Goal: Task Accomplishment & Management: Complete application form

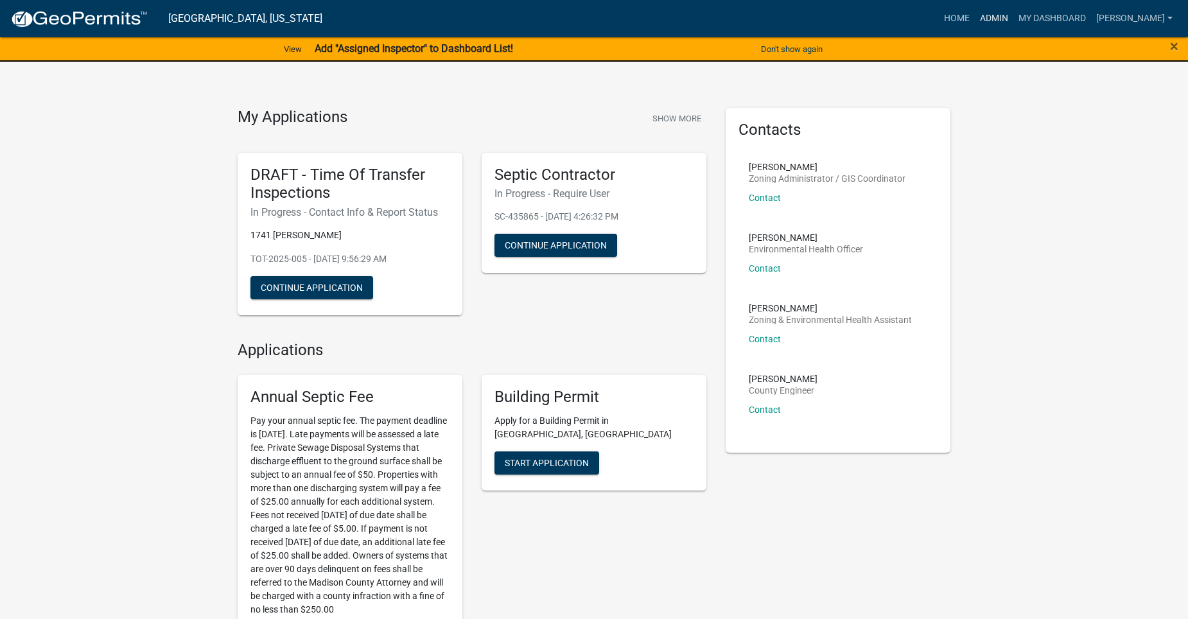
click at [1002, 17] on link "Admin" at bounding box center [994, 18] width 39 height 24
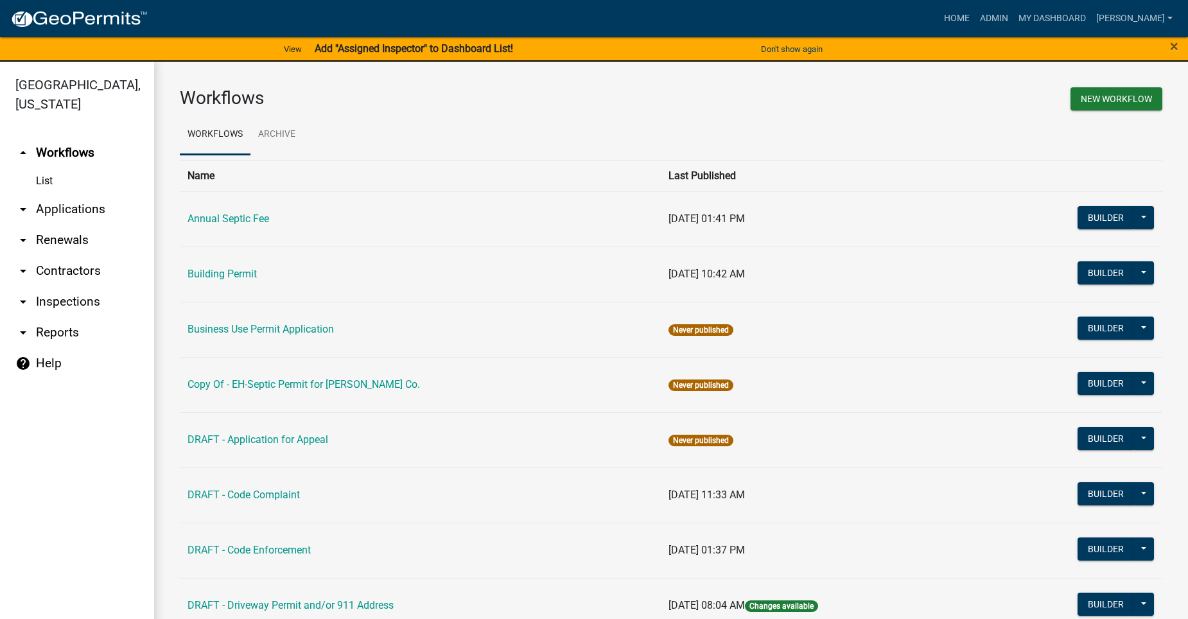
click at [85, 194] on link "arrow_drop_down Applications" at bounding box center [77, 209] width 154 height 31
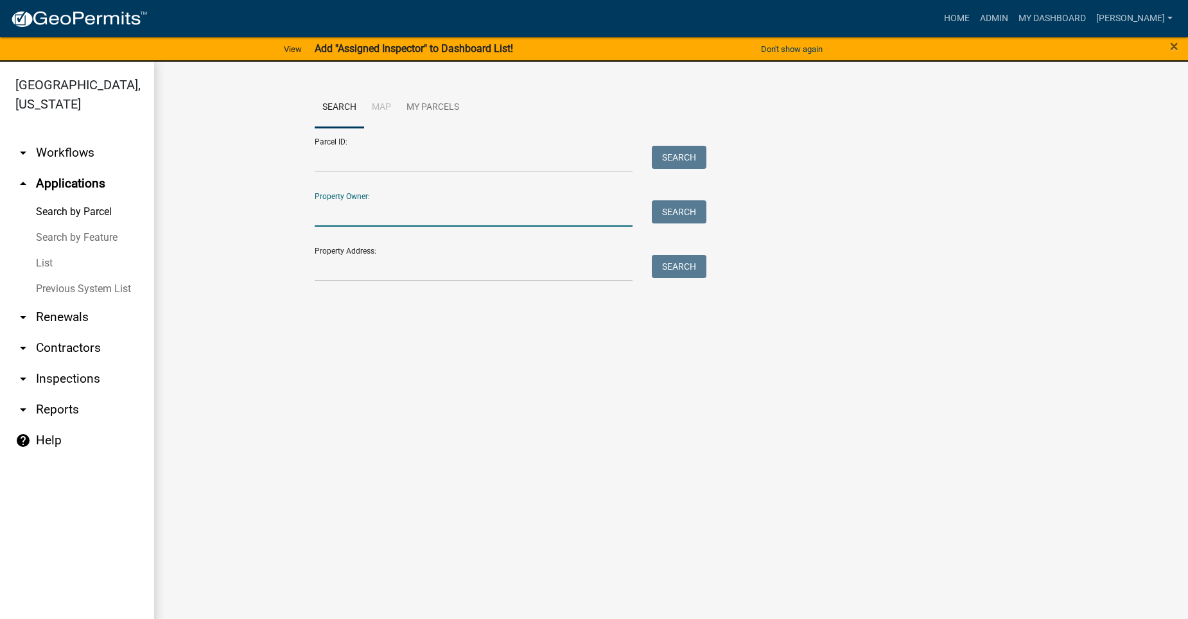
click at [422, 216] on input "Property Owner:" at bounding box center [474, 213] width 318 height 26
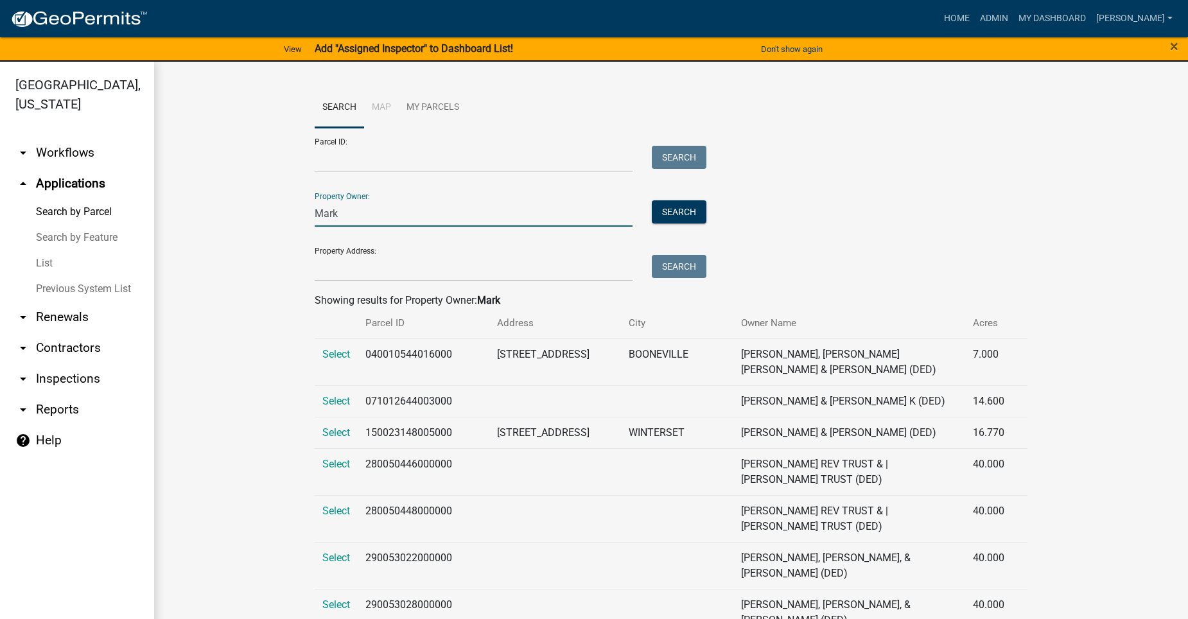
drag, startPoint x: 345, startPoint y: 212, endPoint x: 304, endPoint y: 225, distance: 43.3
click at [305, 225] on div "Mark" at bounding box center [473, 213] width 337 height 26
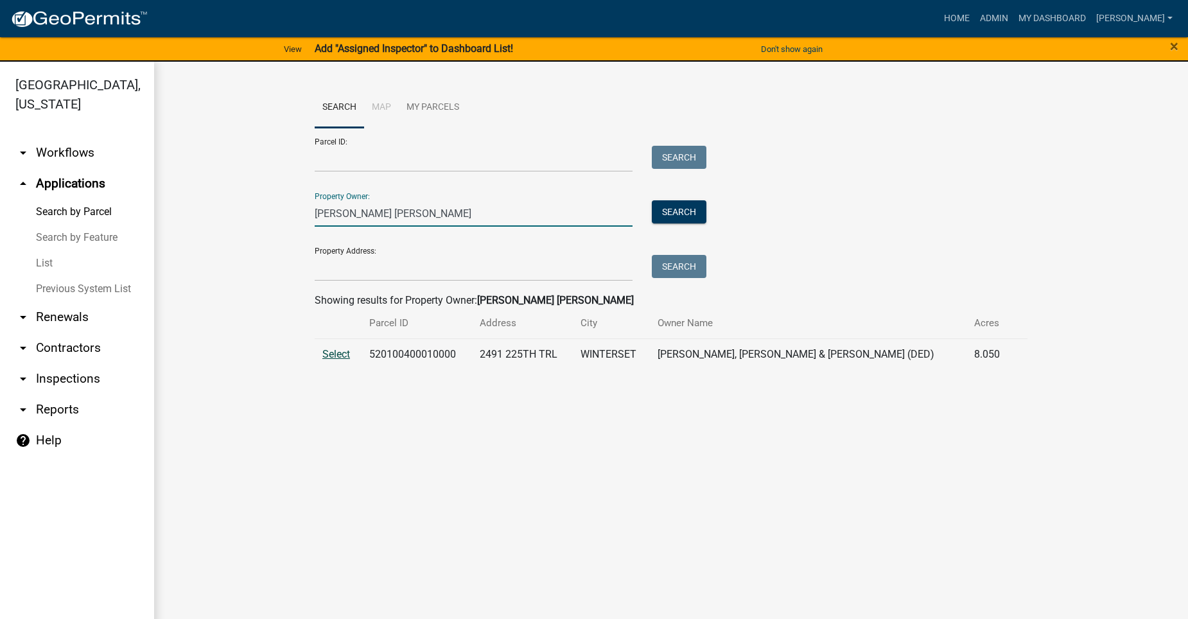
type input "Justin Mark"
click at [331, 349] on span "Select" at bounding box center [336, 354] width 28 height 12
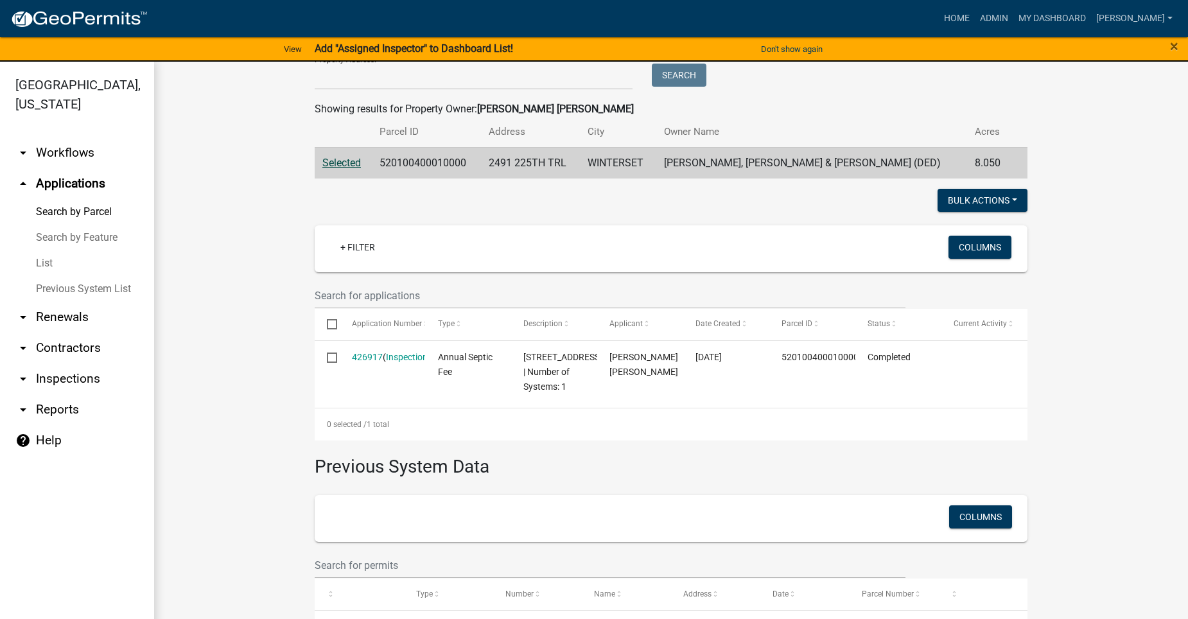
scroll to position [193, 0]
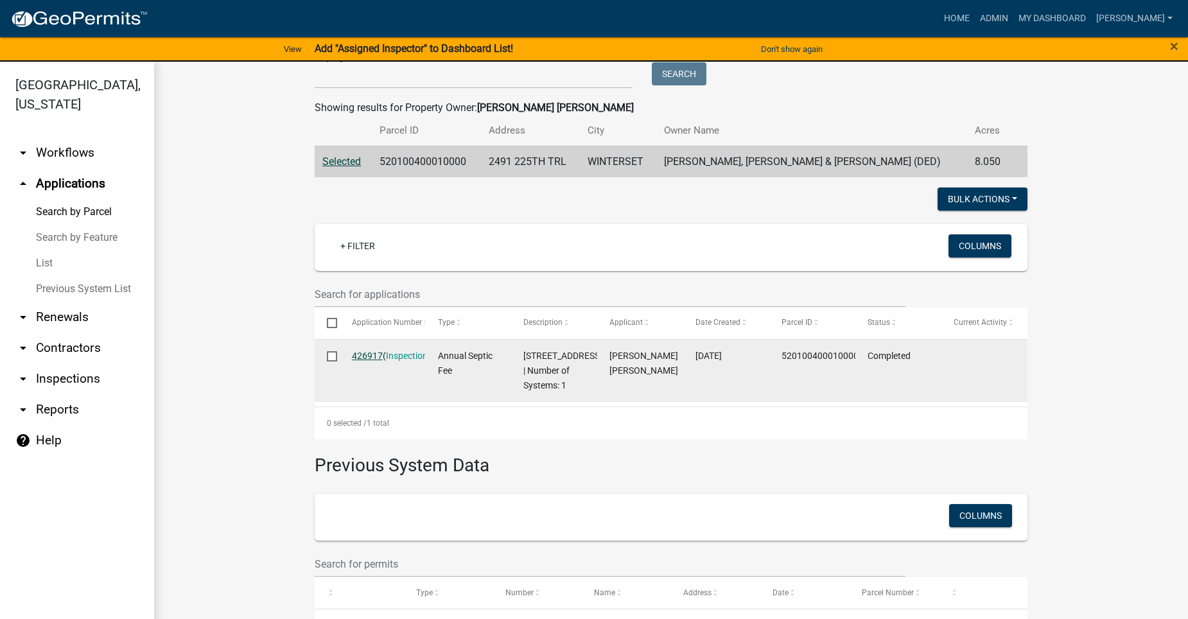
click at [369, 353] on link "426917" at bounding box center [367, 356] width 31 height 10
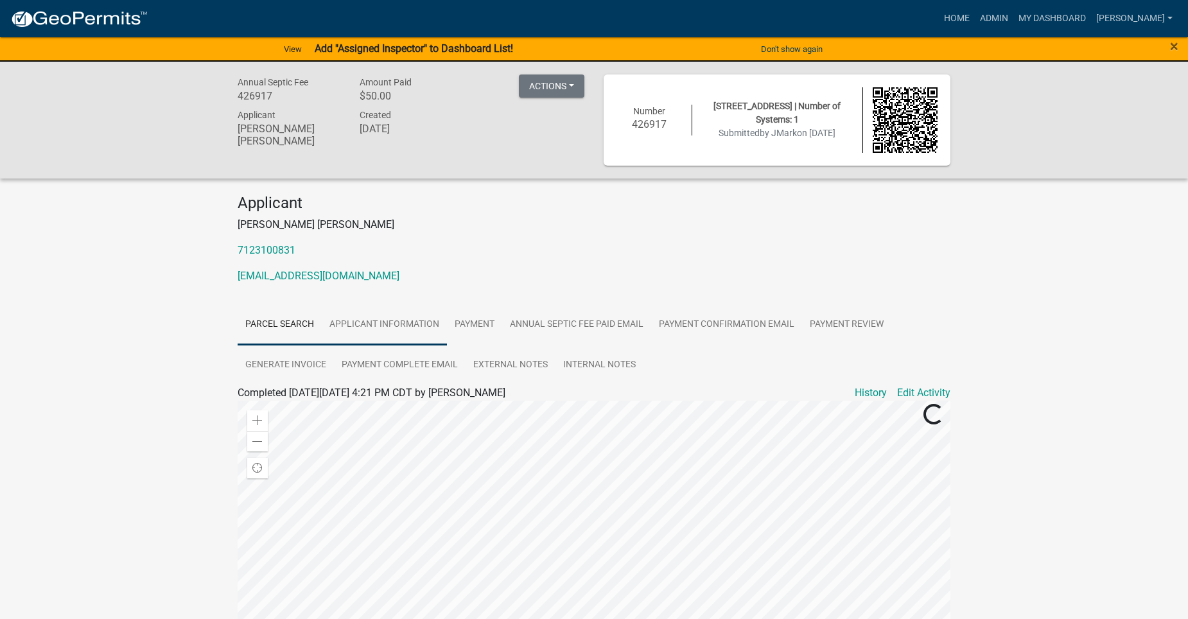
click at [408, 323] on link "Applicant Information" at bounding box center [384, 324] width 125 height 41
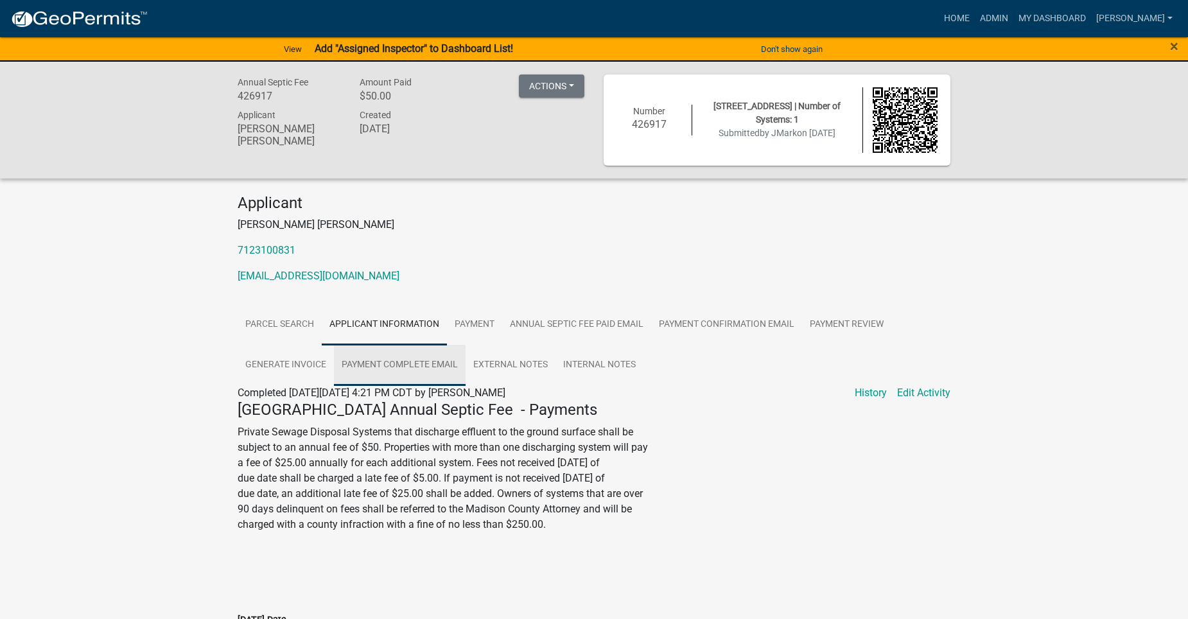
click at [396, 360] on link "Payment Complete Email" at bounding box center [400, 365] width 132 height 41
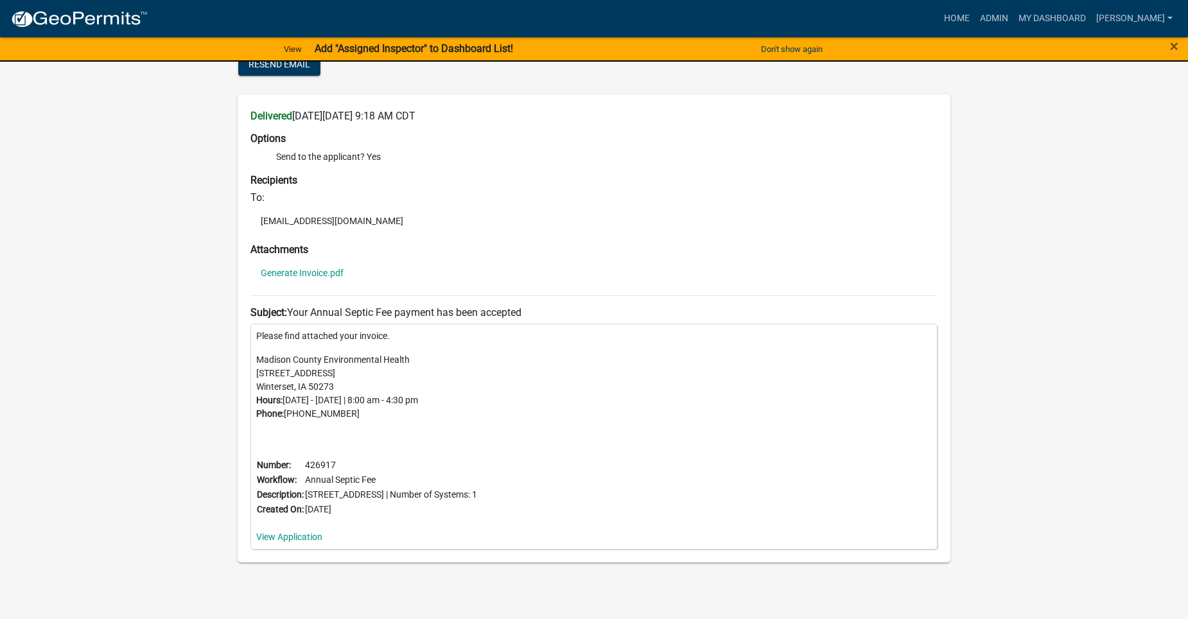
scroll to position [361, 0]
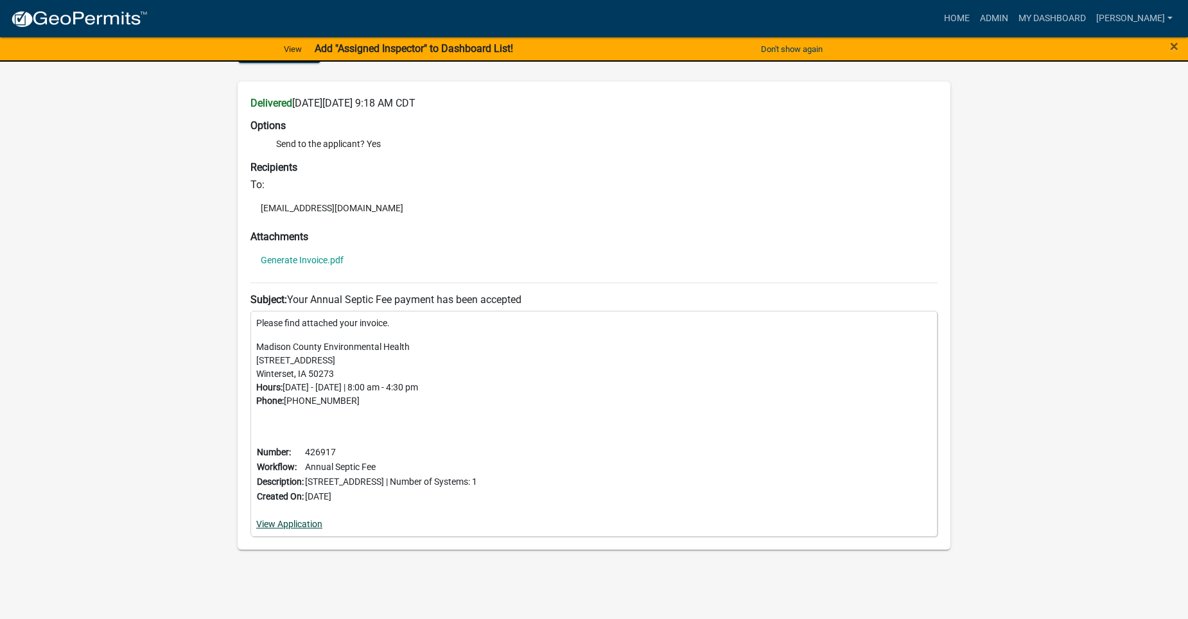
click at [301, 521] on link "View Application" at bounding box center [289, 524] width 66 height 10
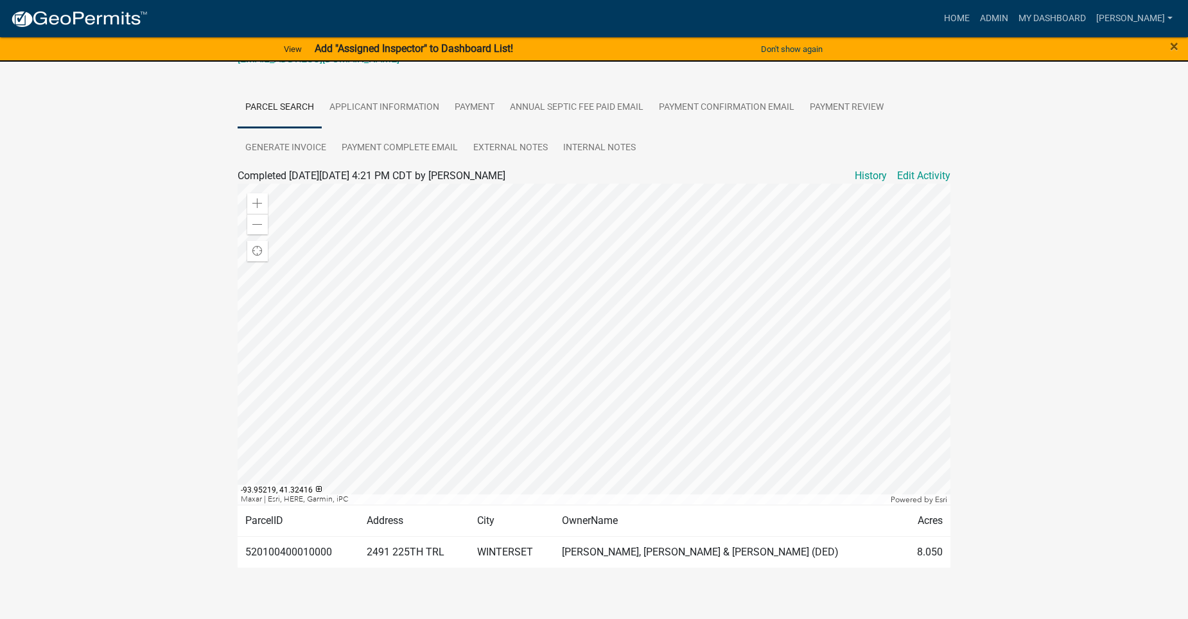
scroll to position [230, 0]
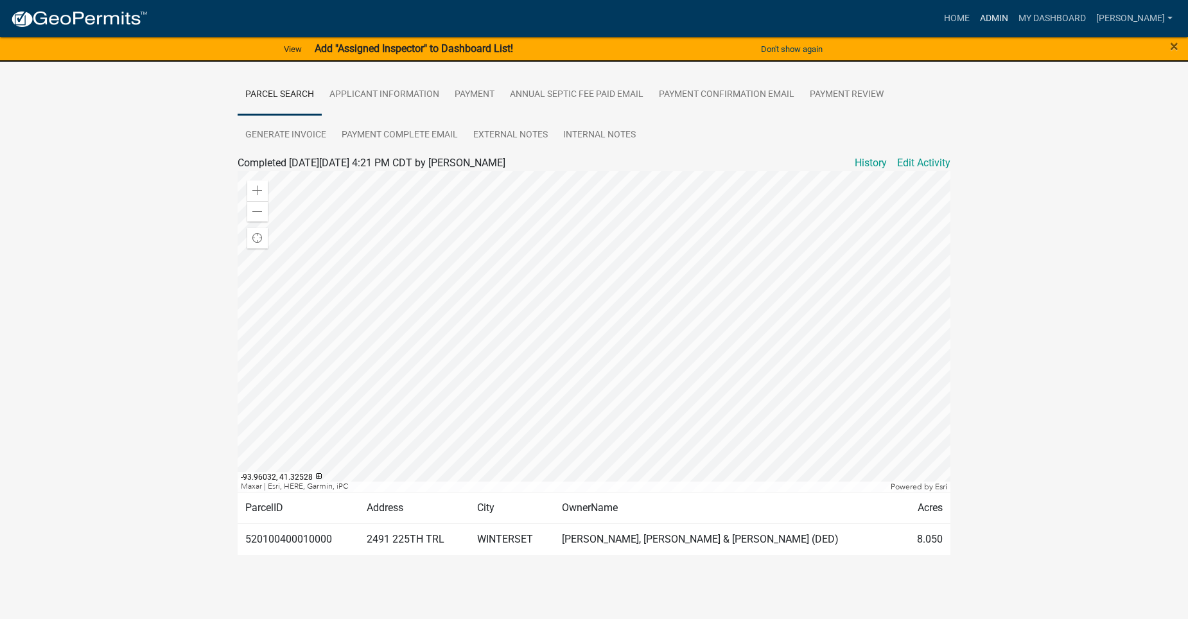
click at [1013, 14] on link "Admin" at bounding box center [994, 18] width 39 height 24
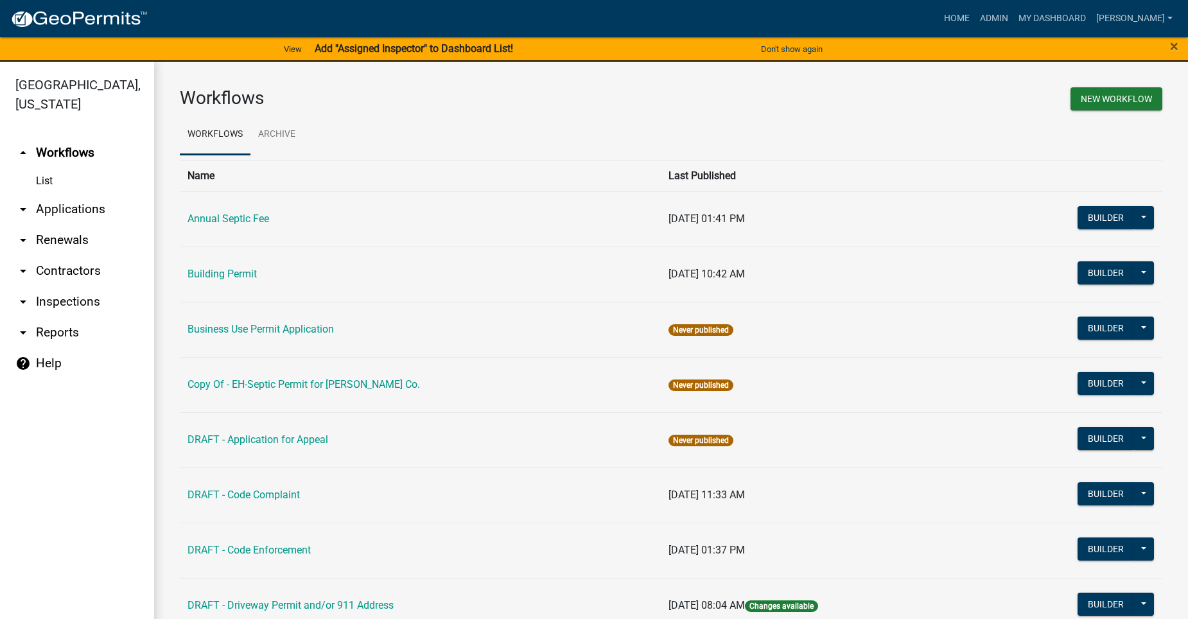
click at [94, 194] on link "arrow_drop_down Applications" at bounding box center [77, 209] width 154 height 31
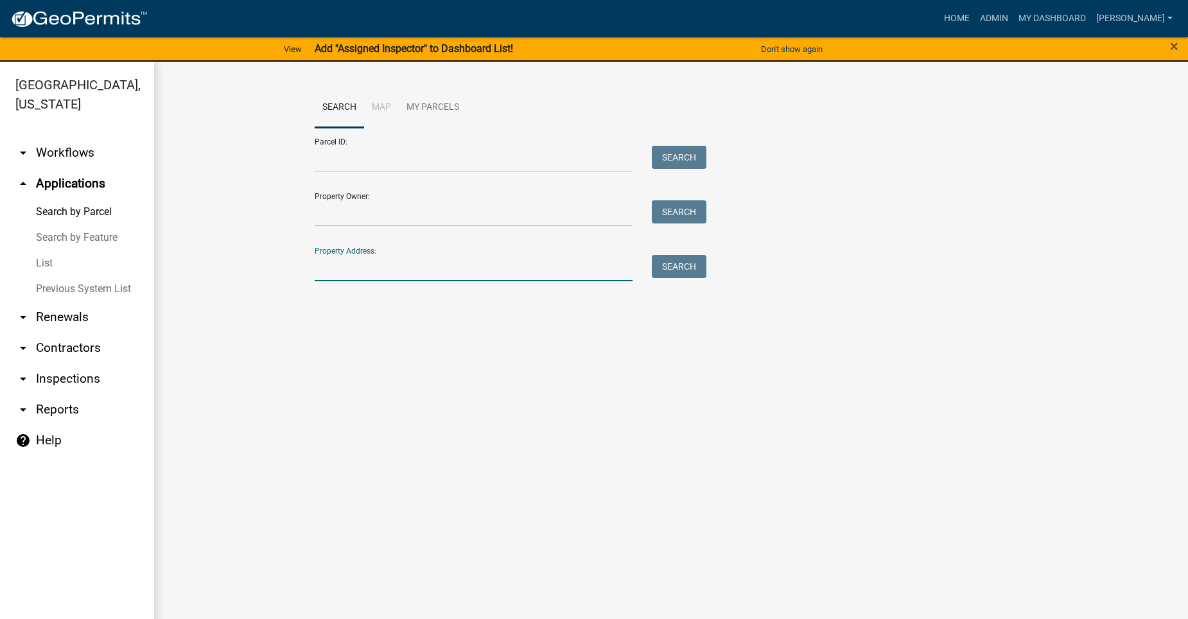
click at [344, 269] on input "Property Address:" at bounding box center [474, 268] width 318 height 26
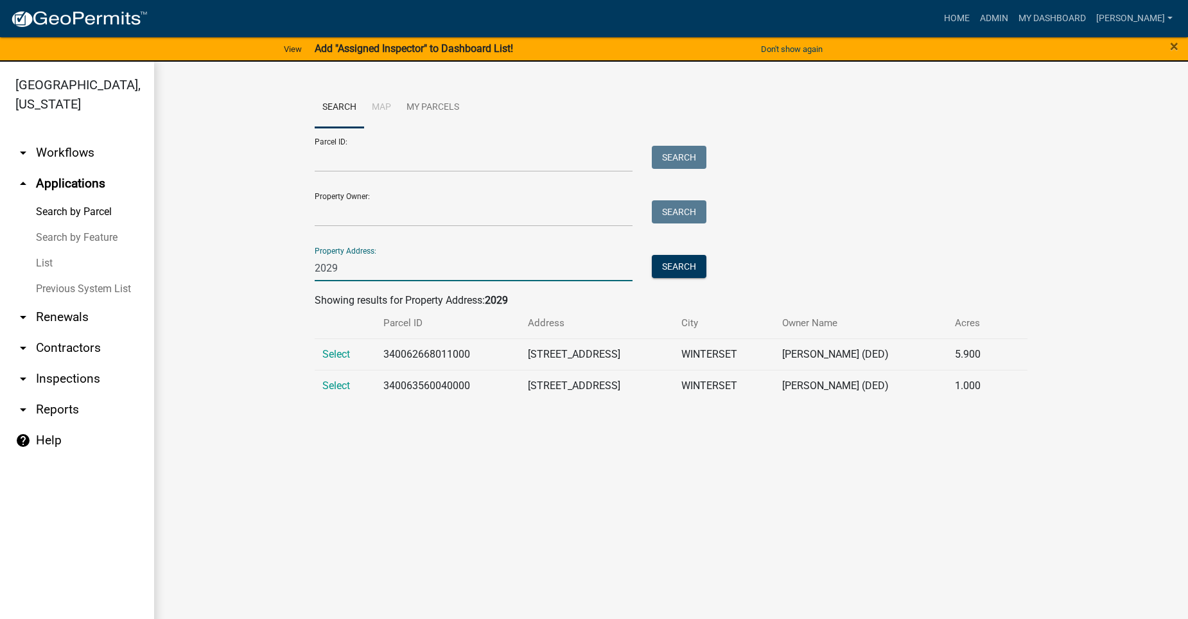
type input "2029"
click at [471, 491] on main "Search Map My Parcels Parcel ID: Search Property Owner: Search Property Address…" at bounding box center [671, 348] width 1034 height 573
drag, startPoint x: 370, startPoint y: 274, endPoint x: 297, endPoint y: 283, distance: 73.8
click at [297, 283] on wm-workflow-application-search-view "Search Map My Parcels Parcel ID: Search Property Owner: Search Property Address…" at bounding box center [671, 249] width 982 height 324
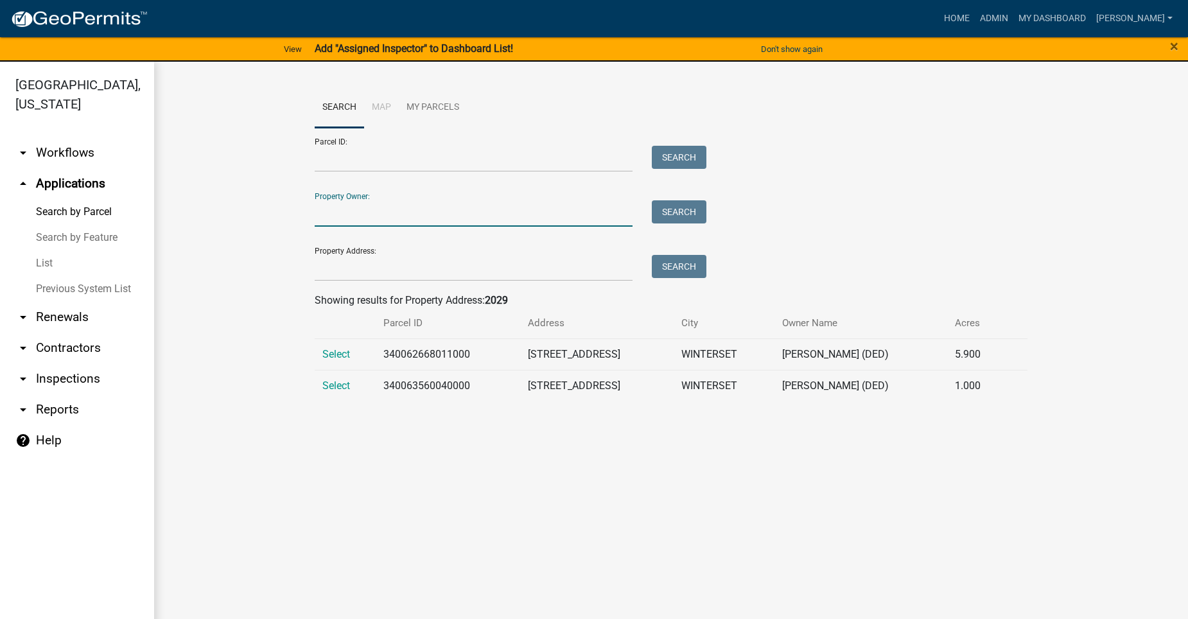
click at [340, 211] on input "Property Owner:" at bounding box center [474, 213] width 318 height 26
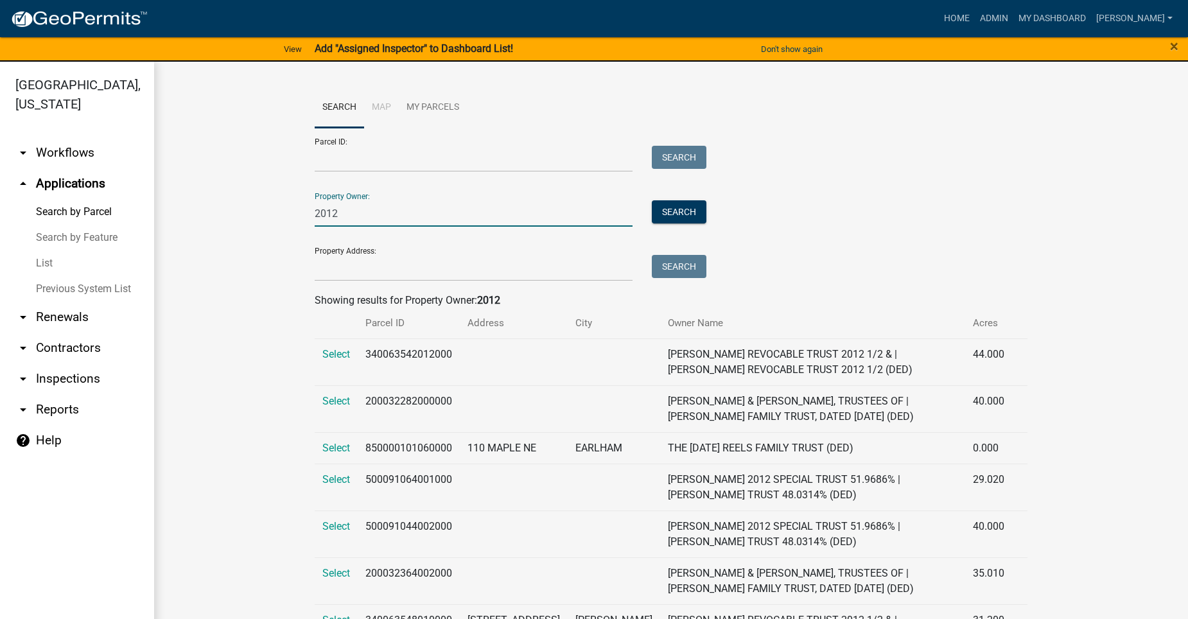
drag, startPoint x: 343, startPoint y: 214, endPoint x: 272, endPoint y: 212, distance: 71.3
click at [272, 212] on wm-workflow-application-search-view "Search Map My Parcels Parcel ID: Search Property Owner: 2012 Search Property Ad…" at bounding box center [671, 374] width 982 height 574
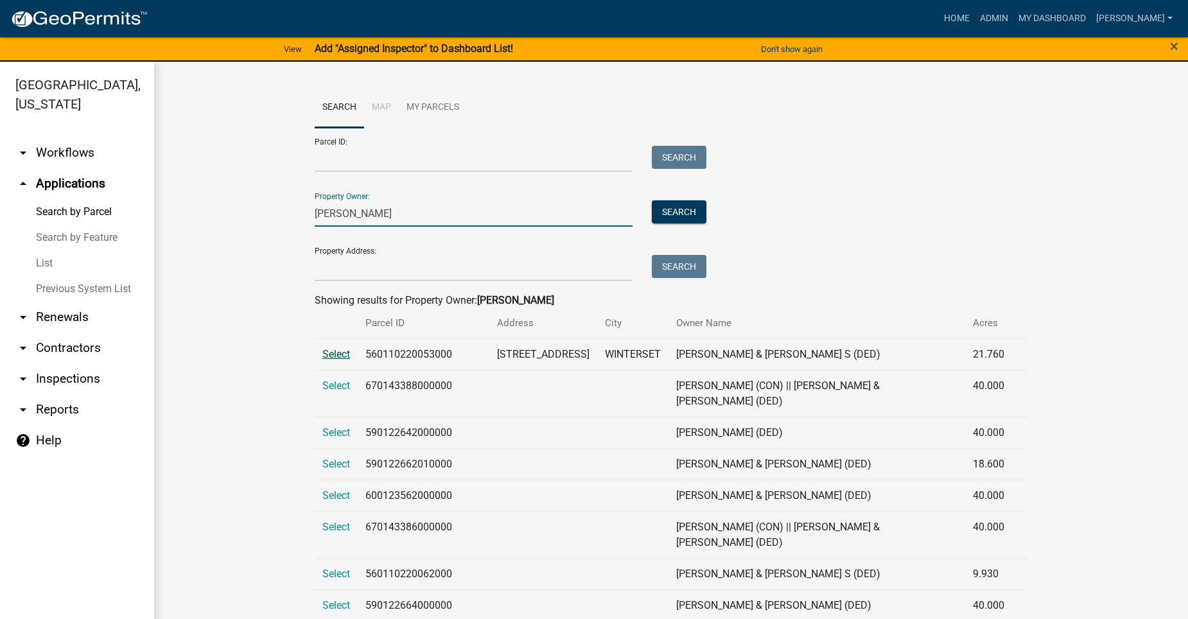
type input "Glen Rowe"
click at [336, 348] on span "Select" at bounding box center [336, 354] width 28 height 12
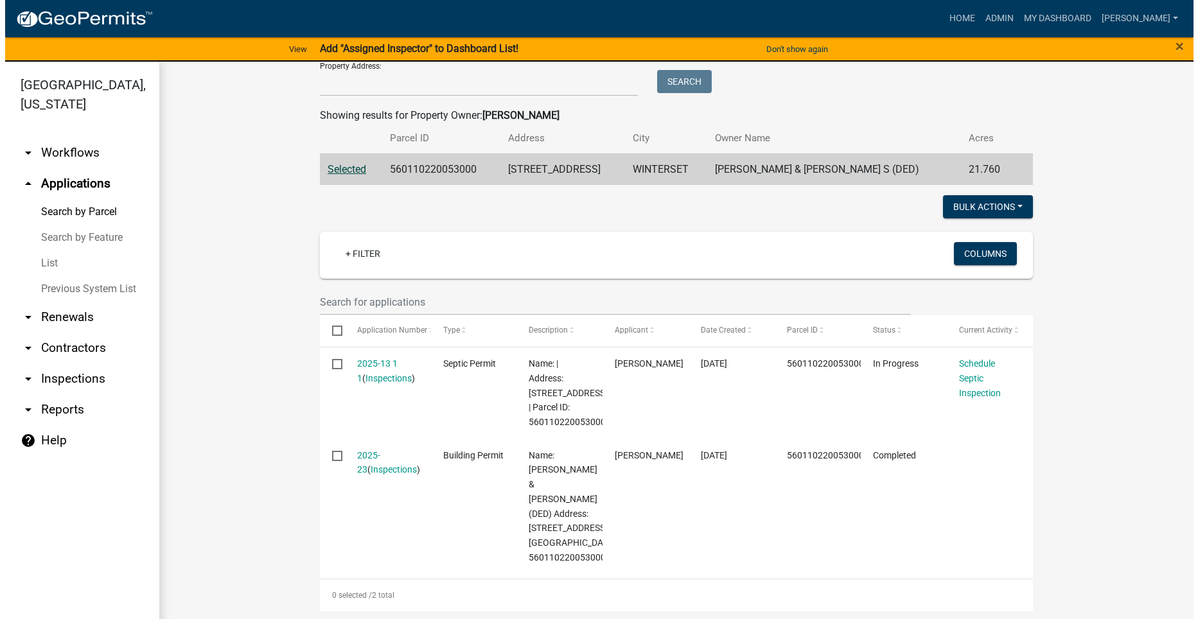
scroll to position [193, 0]
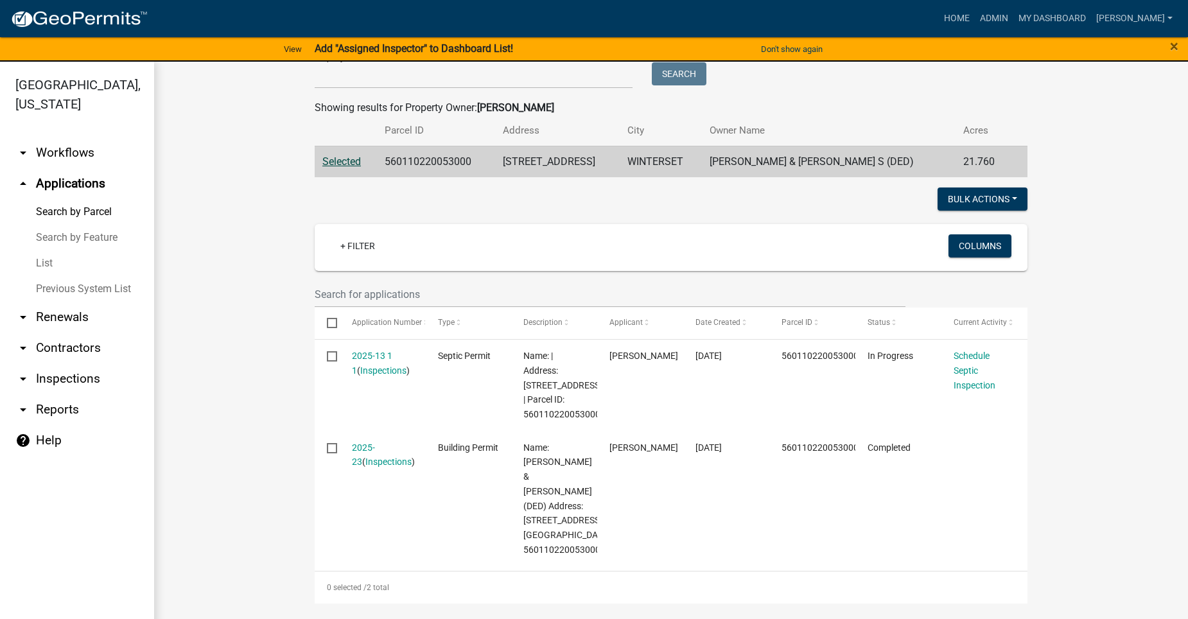
click at [364, 354] on link "2025-13 1 1" at bounding box center [372, 363] width 40 height 25
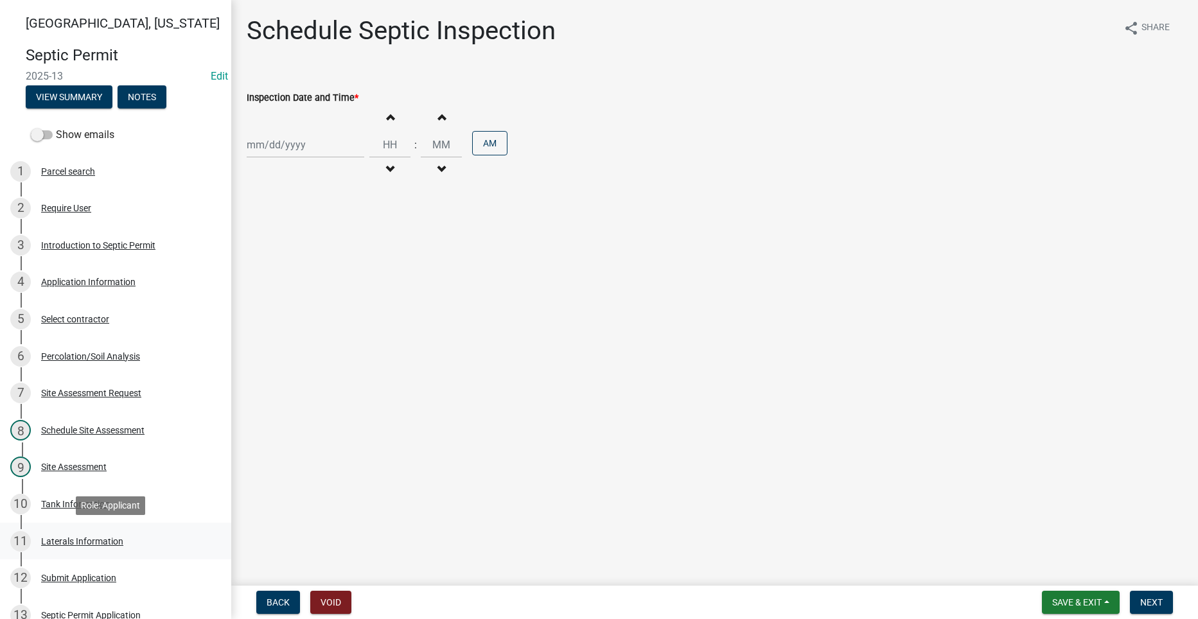
click at [91, 538] on div "Laterals Information" at bounding box center [82, 541] width 82 height 9
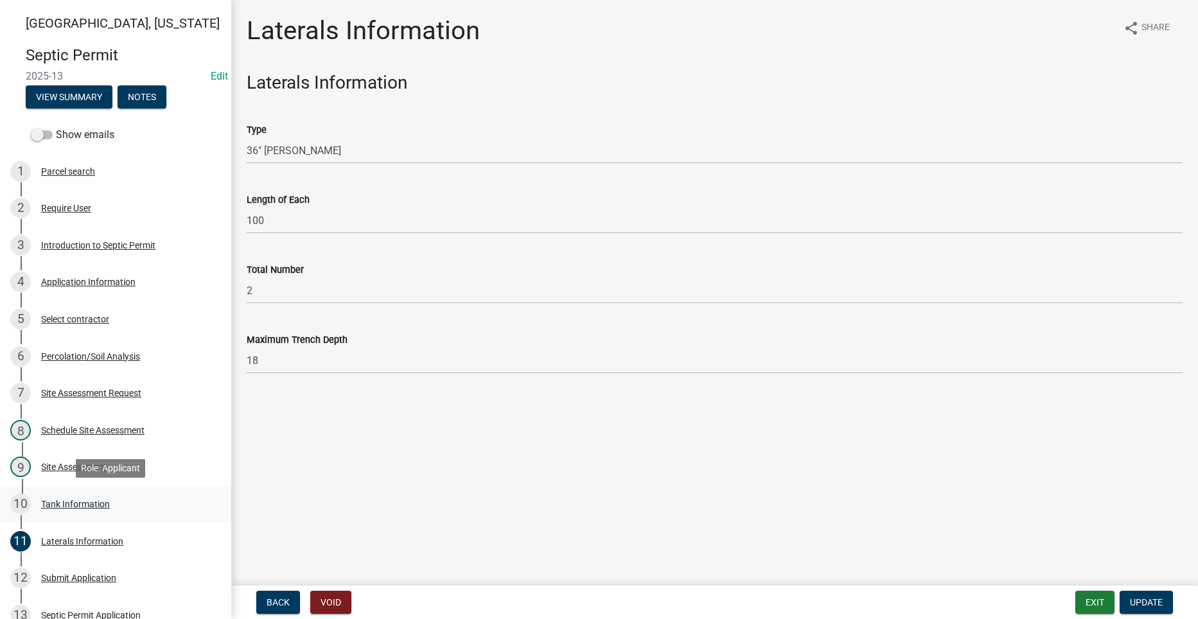
click at [80, 509] on div "Tank Information" at bounding box center [75, 504] width 69 height 9
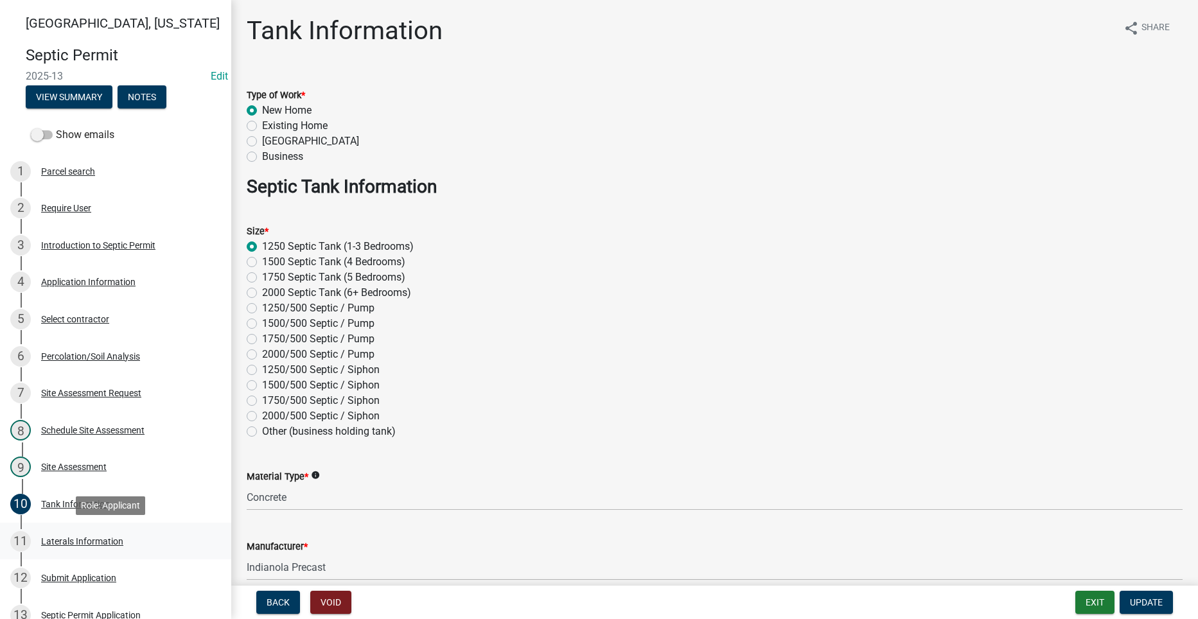
click at [91, 541] on div "Laterals Information" at bounding box center [82, 541] width 82 height 9
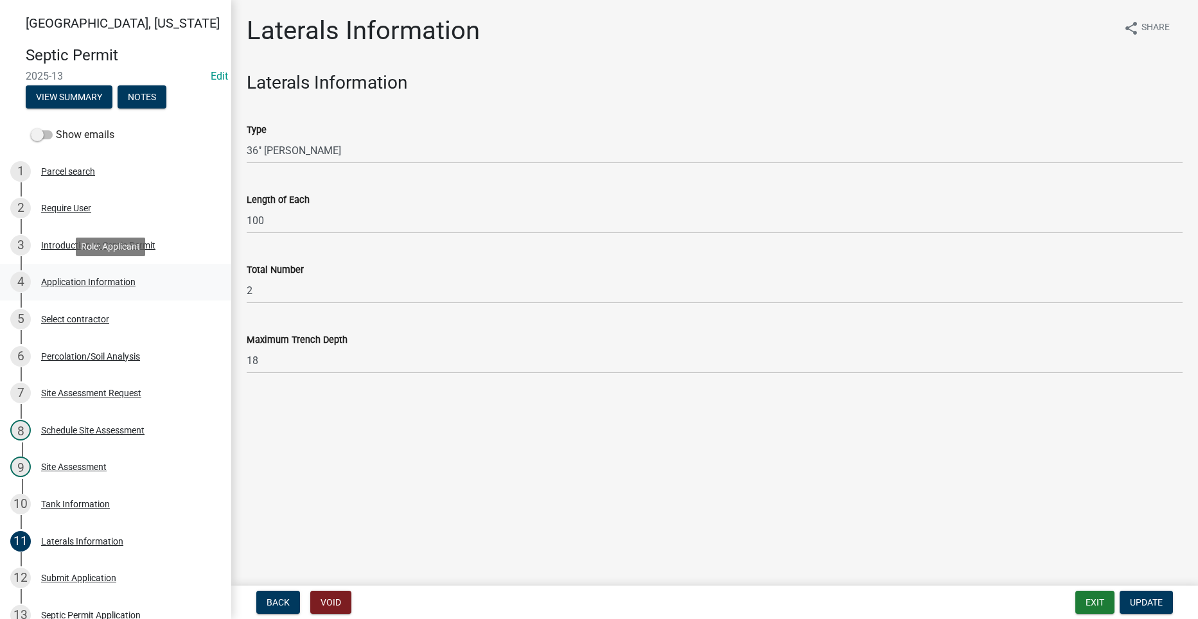
click at [89, 277] on div "Application Information" at bounding box center [88, 281] width 94 height 9
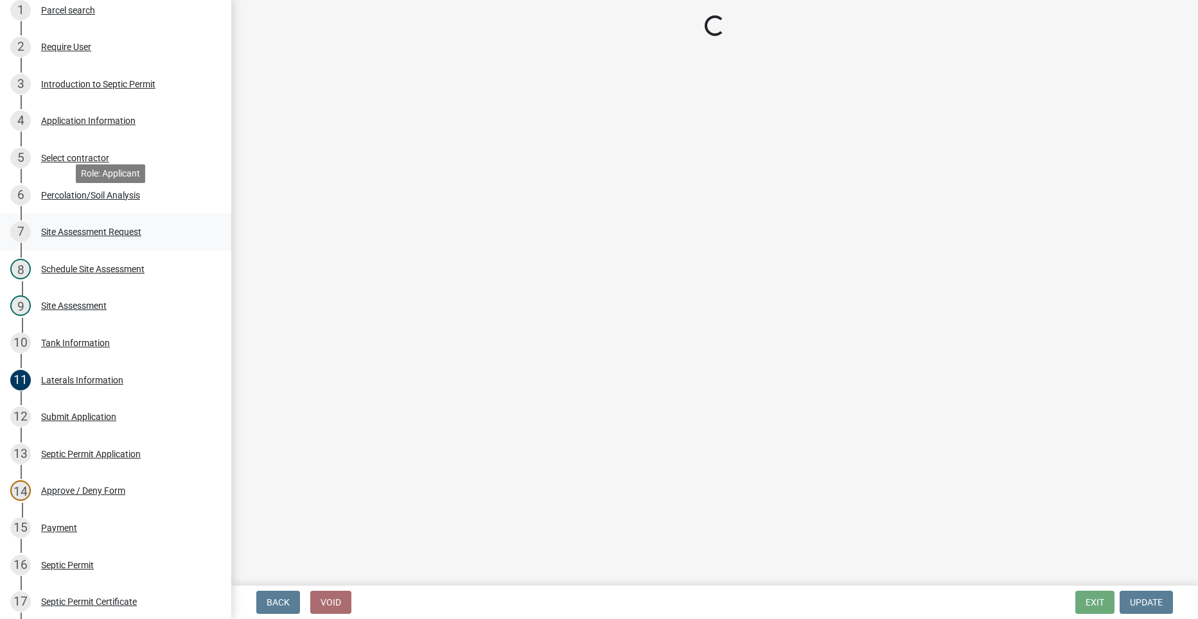
scroll to position [193, 0]
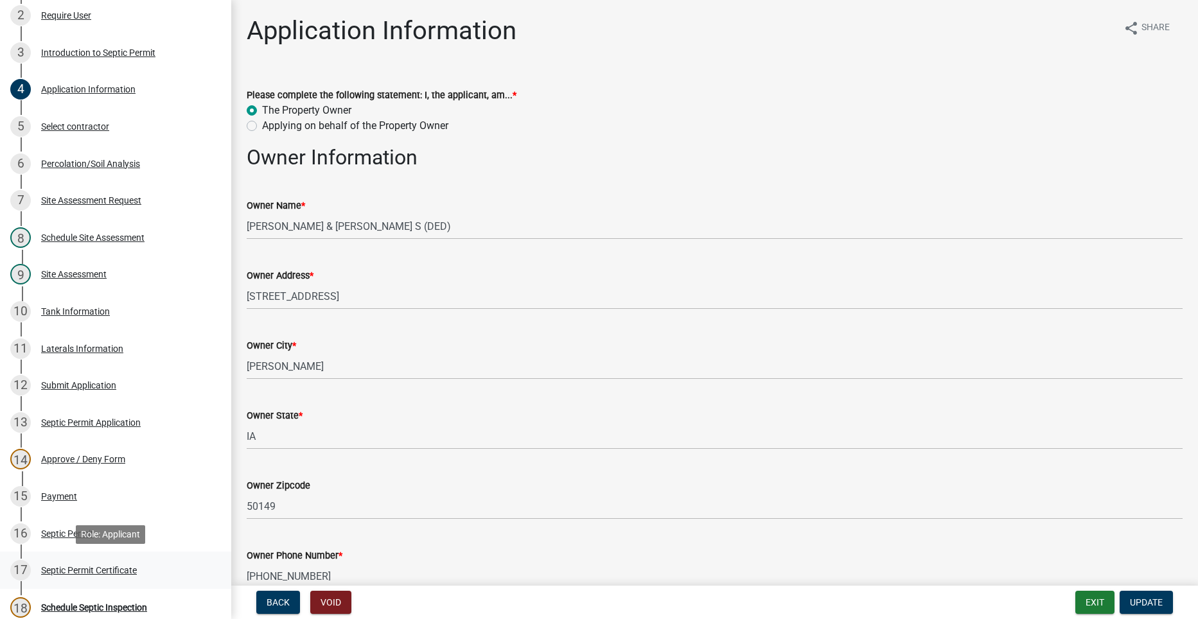
click at [82, 566] on div "Septic Permit Certificate" at bounding box center [89, 570] width 96 height 9
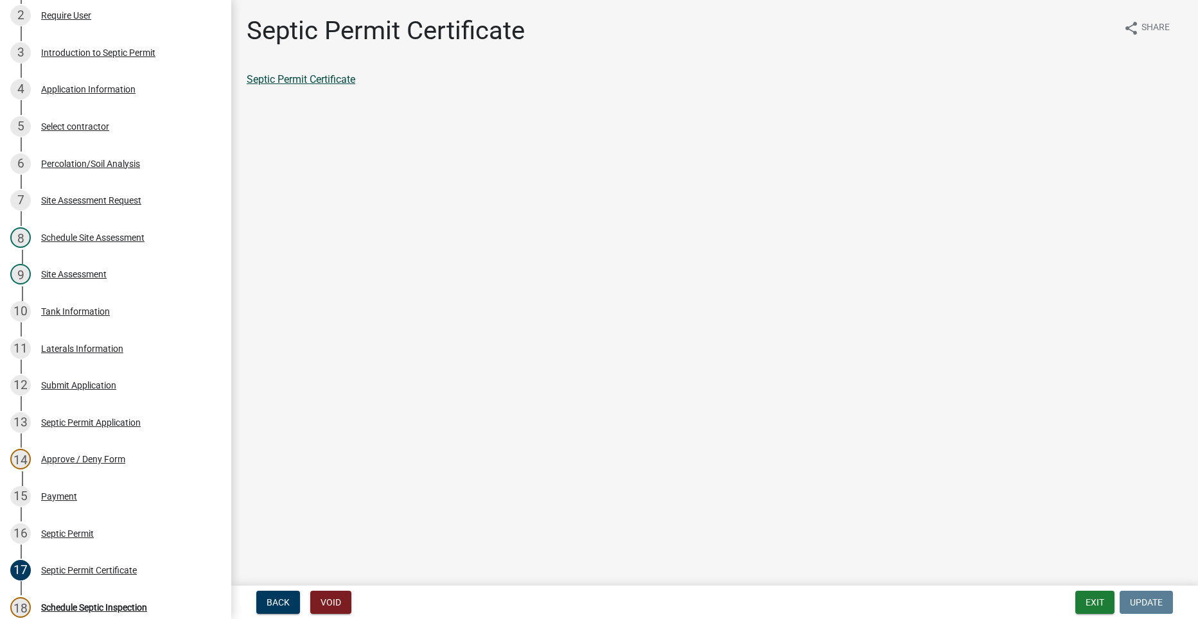
click at [324, 79] on link "Septic Permit Certificate" at bounding box center [301, 79] width 109 height 12
click at [73, 531] on div "Septic Permit" at bounding box center [67, 533] width 53 height 9
click at [297, 76] on link "Septic Permit" at bounding box center [277, 79] width 60 height 12
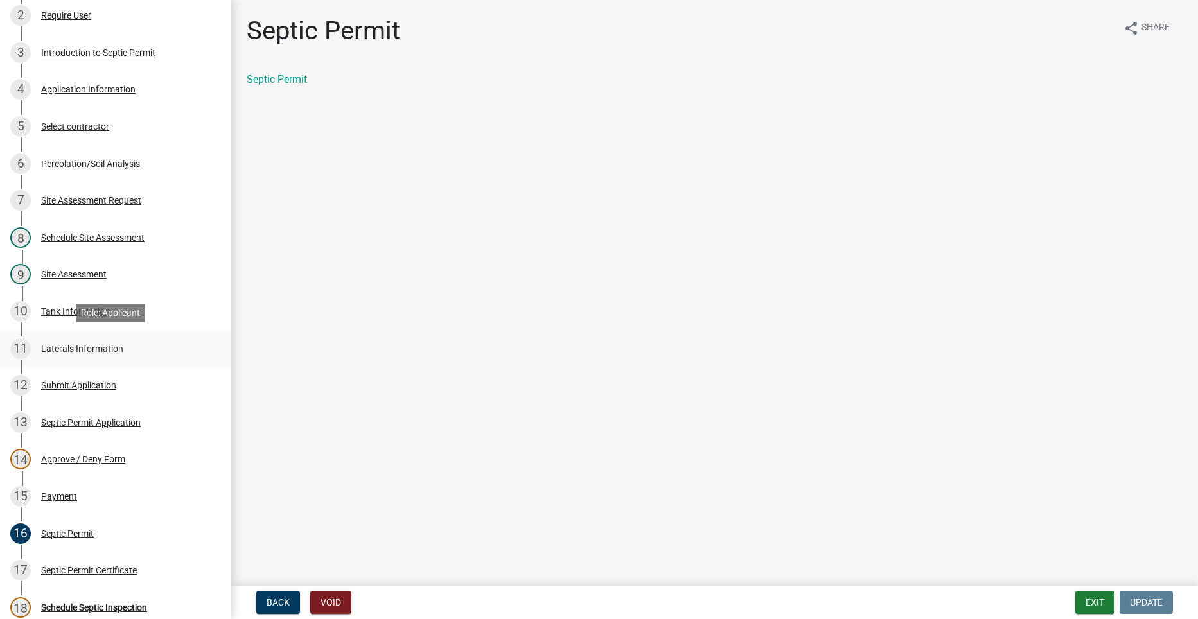
click at [102, 339] on link "11 Laterals Information" at bounding box center [115, 348] width 231 height 37
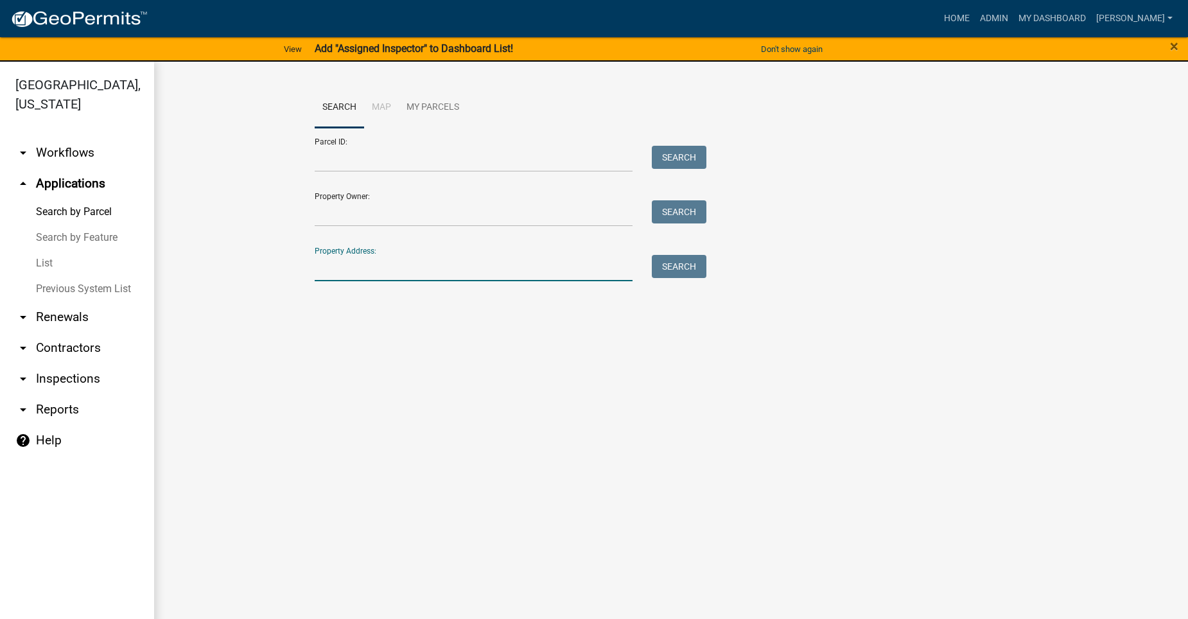
click at [343, 263] on input "Property Address:" at bounding box center [474, 268] width 318 height 26
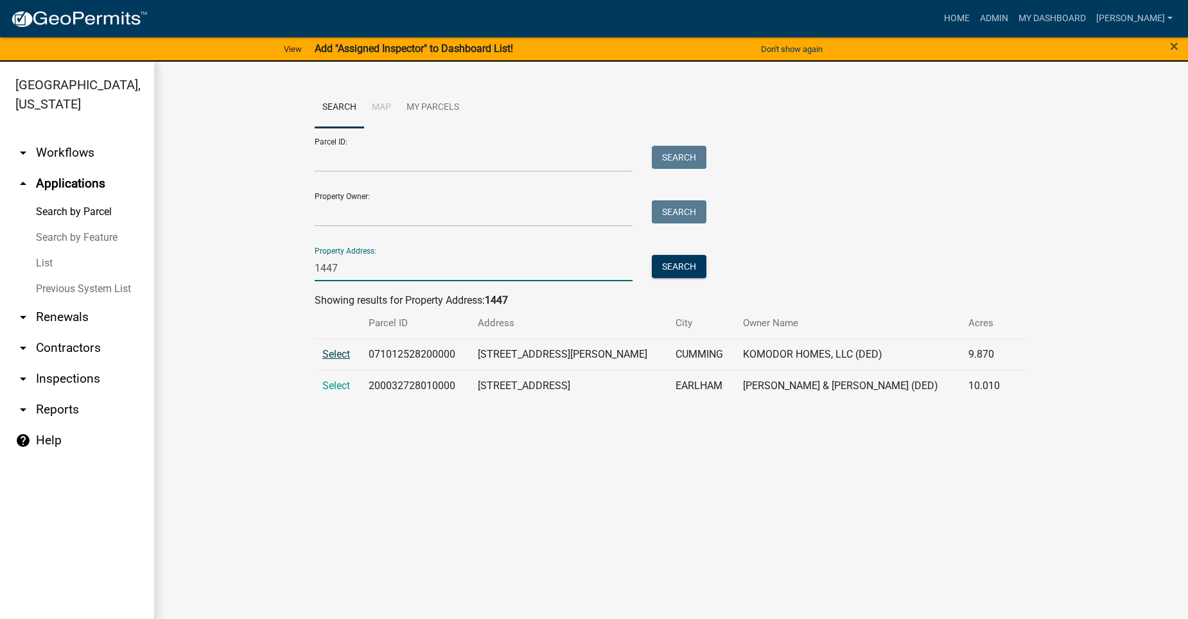
type input "1447"
click at [331, 354] on span "Select" at bounding box center [336, 354] width 28 height 12
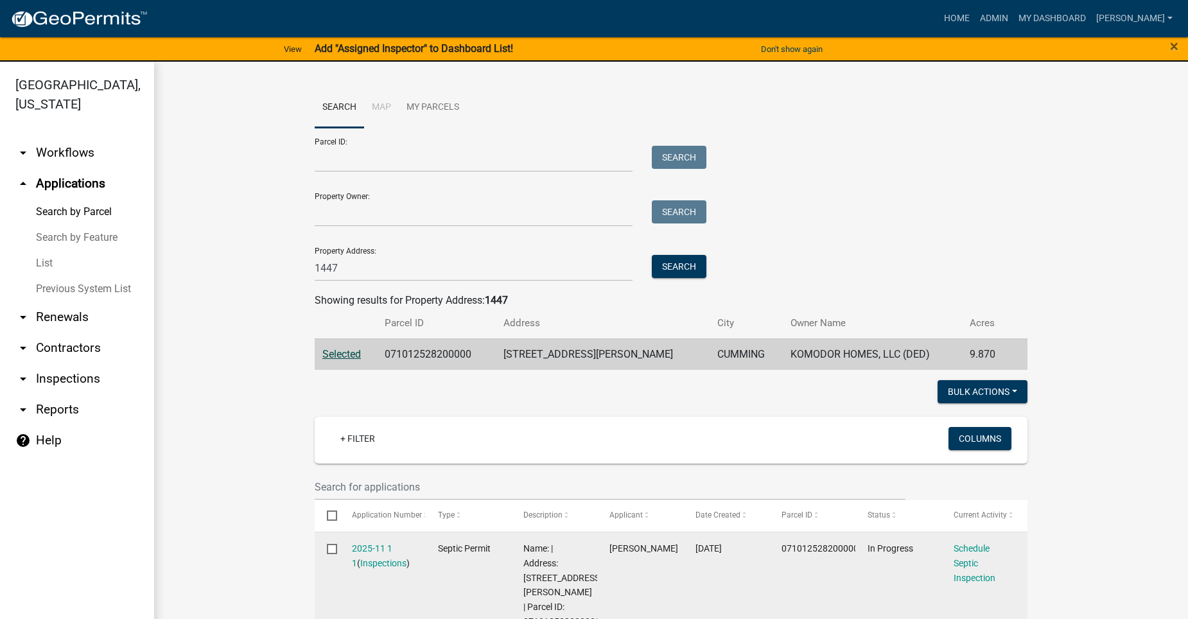
click at [383, 542] on datatable-body-cell "2025-11 1 1 ( Inspections )" at bounding box center [382, 585] width 86 height 106
click at [360, 545] on link "2025-11 1 1" at bounding box center [372, 555] width 40 height 25
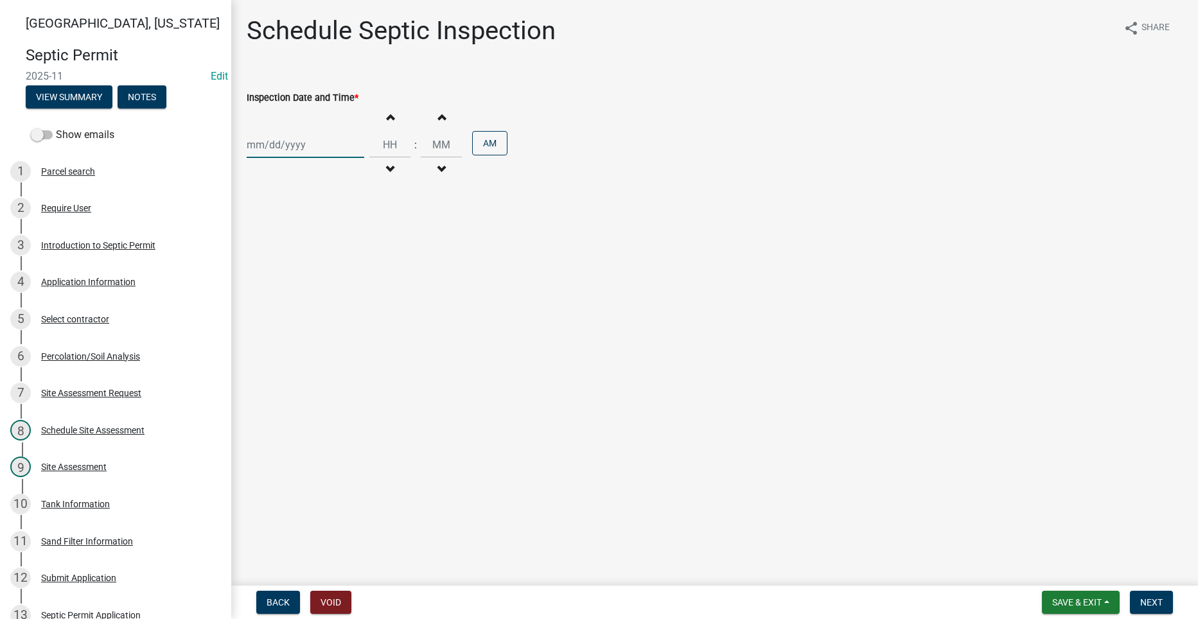
click at [270, 145] on div at bounding box center [306, 145] width 118 height 26
select select "8"
select select "2025"
click at [321, 254] on div "14" at bounding box center [321, 254] width 21 height 21
type input "08/14/2025"
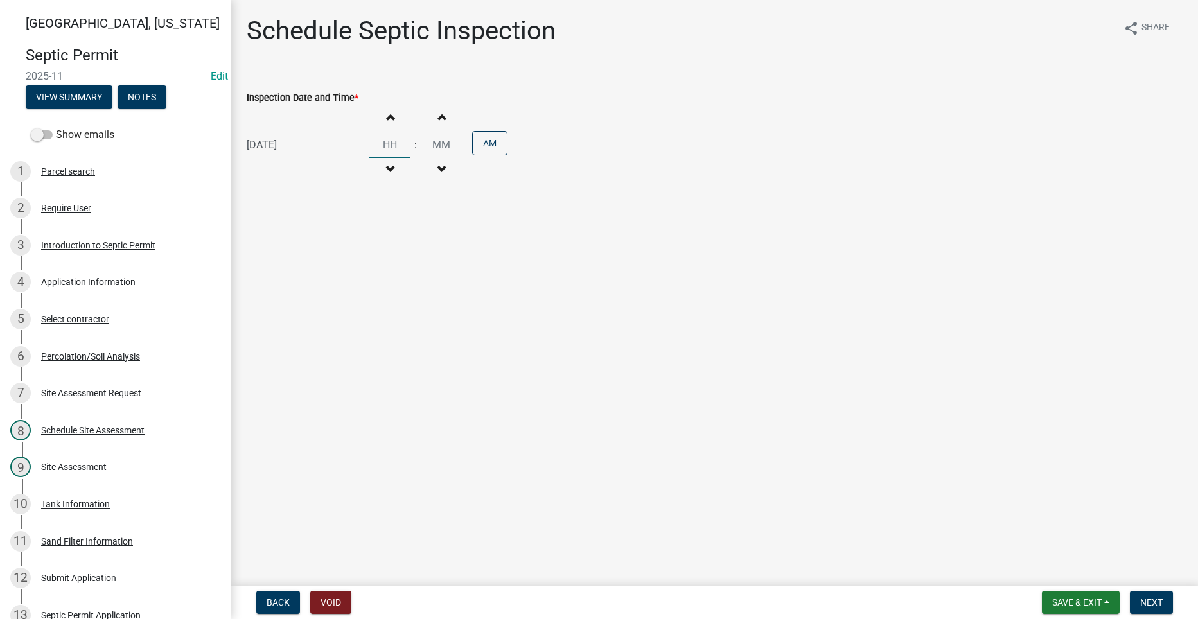
click at [383, 146] on input "Hours" at bounding box center [389, 145] width 41 height 26
type input "11"
type input "00"
click at [441, 139] on input "00" at bounding box center [441, 145] width 41 height 26
click at [1164, 600] on button "Next" at bounding box center [1151, 602] width 43 height 23
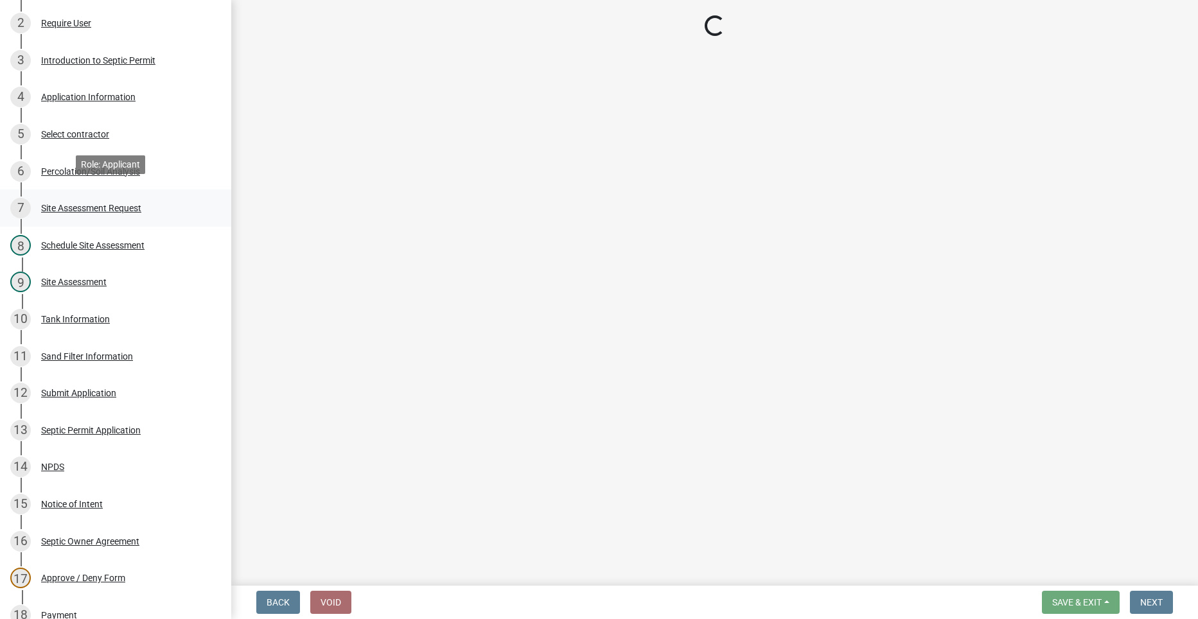
scroll to position [193, 0]
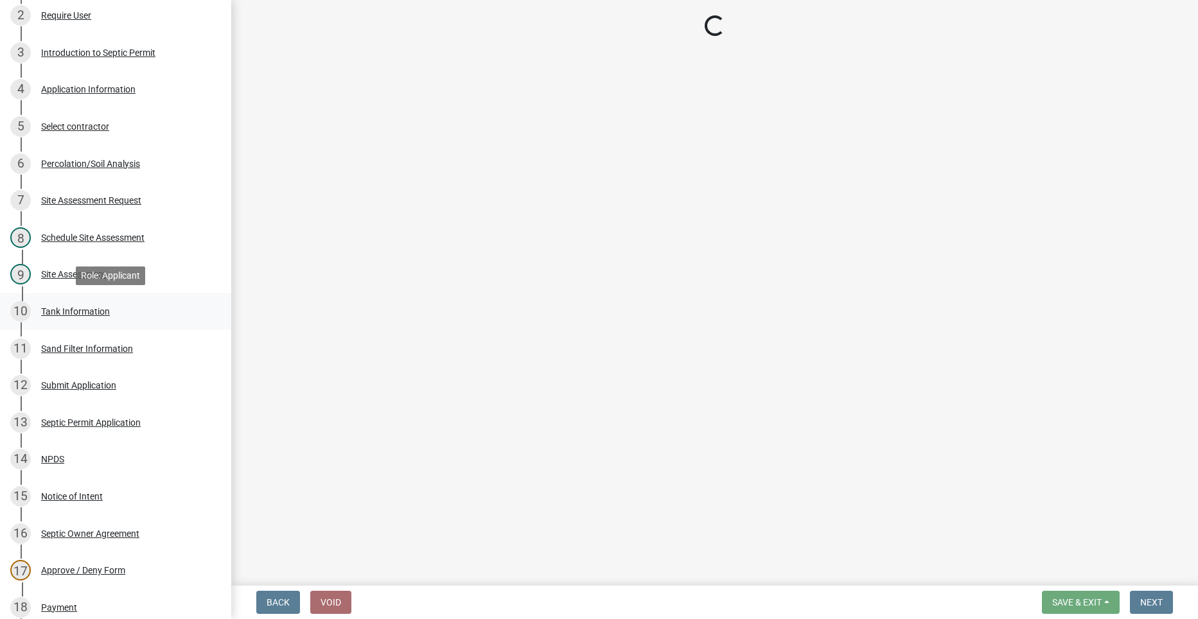
select select "dbe3a1b9-a4b3-48fa-b9c0-fee70399abae"
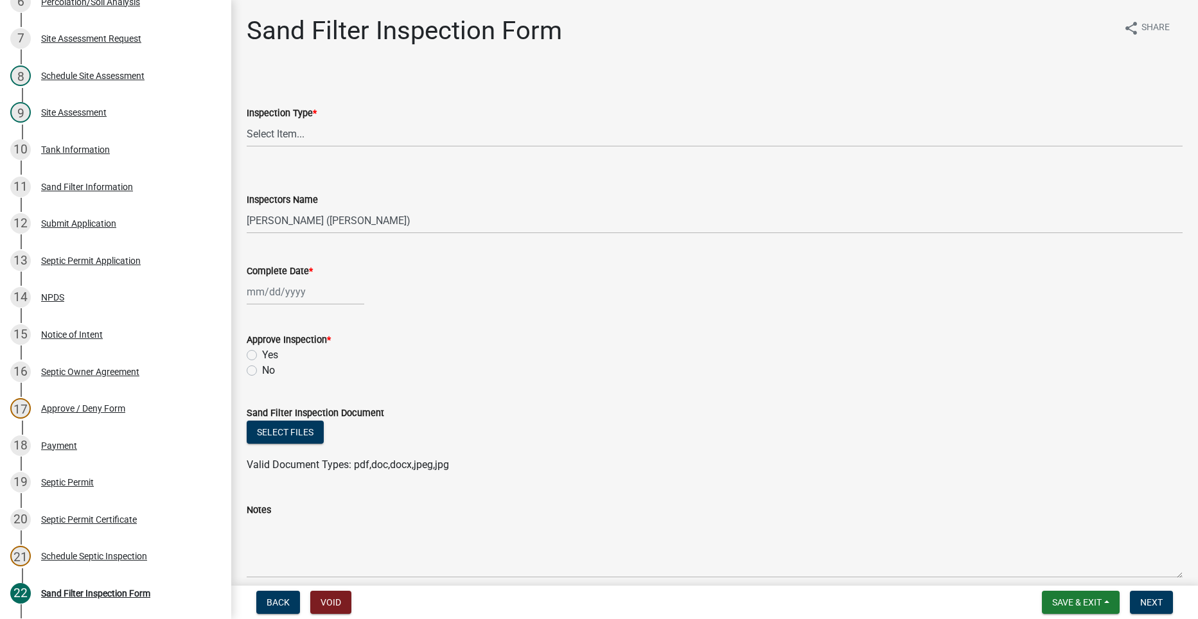
scroll to position [578, 0]
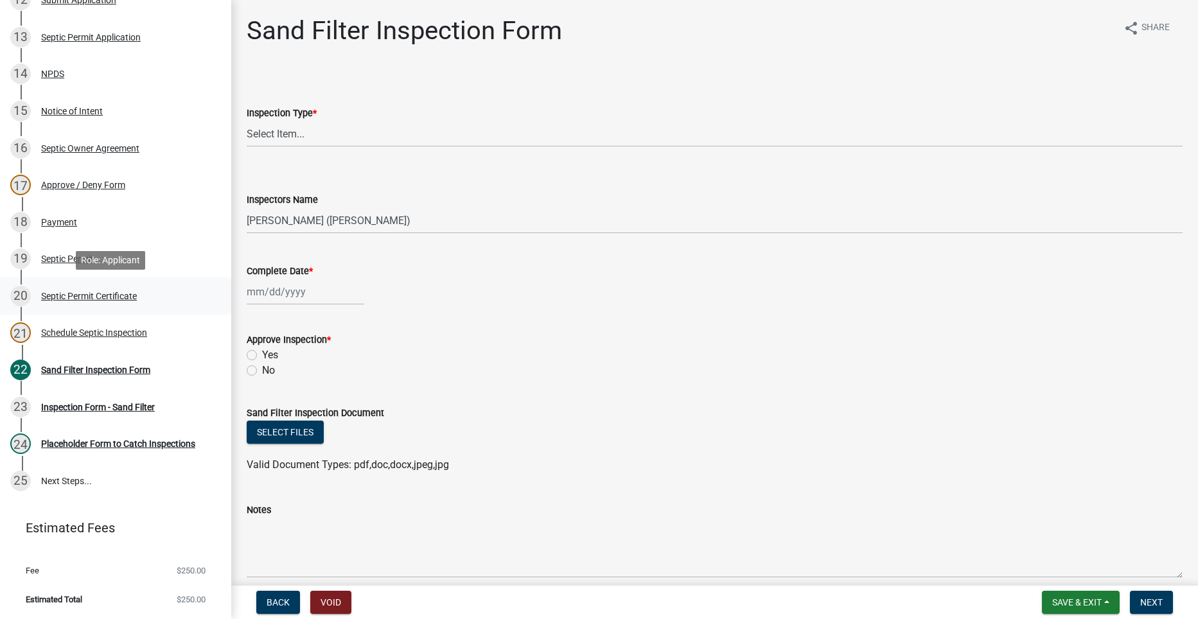
click at [71, 292] on div "Septic Permit Certificate" at bounding box center [89, 296] width 96 height 9
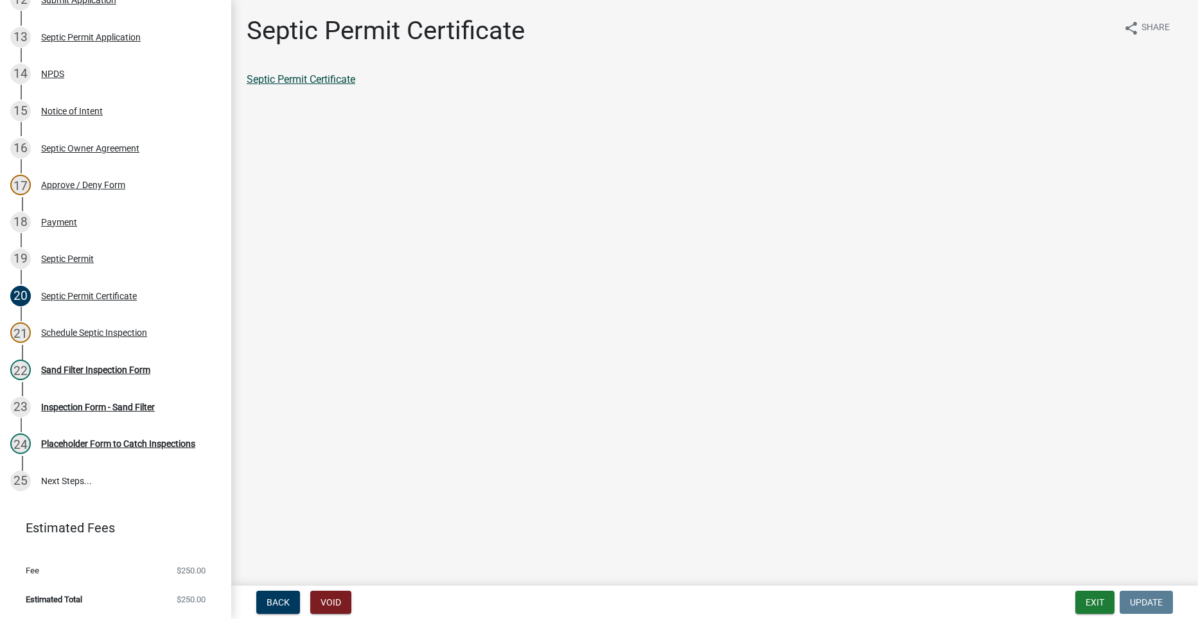
click at [283, 80] on link "Septic Permit Certificate" at bounding box center [301, 79] width 109 height 12
